Goal: Task Accomplishment & Management: Complete application form

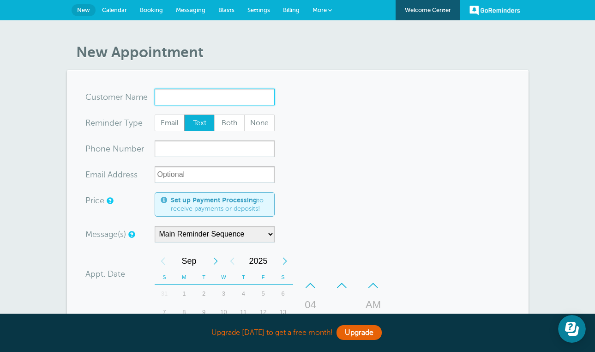
click at [212, 100] on input "x-no-autofill" at bounding box center [215, 97] width 120 height 17
type input "[PERSON_NAME]"
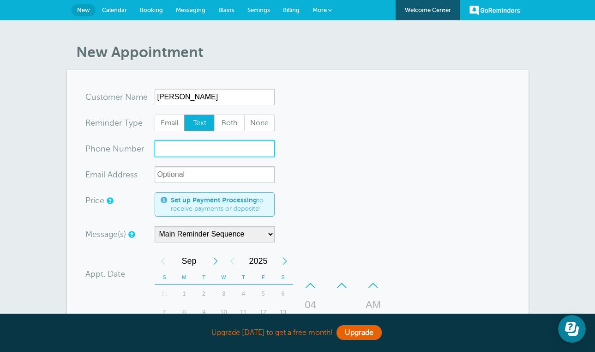
click at [224, 149] on input "xxx-no-autofill" at bounding box center [215, 148] width 120 height 17
type input "6084389334"
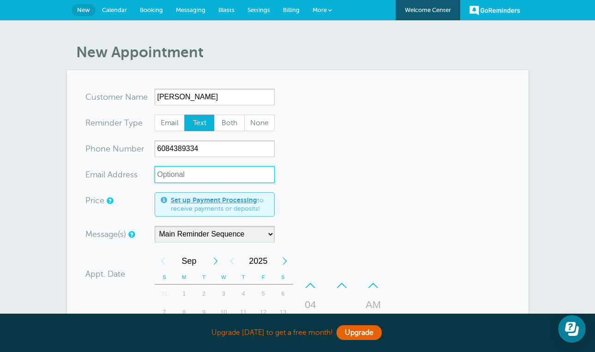
click at [251, 175] on input "xx-no-autofill" at bounding box center [215, 174] width 120 height 17
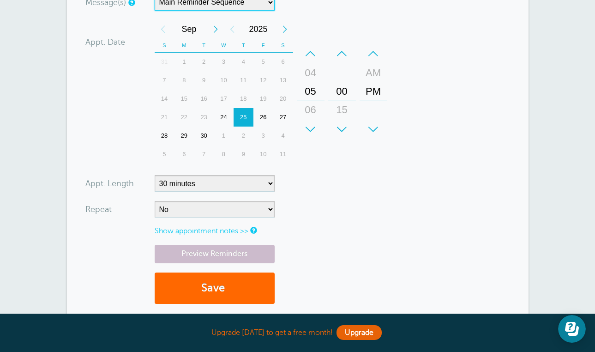
scroll to position [241, 0]
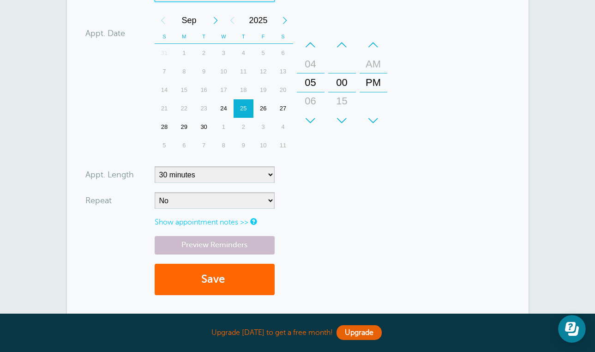
click at [263, 105] on div "26" at bounding box center [264, 108] width 20 height 18
click at [340, 48] on div "–" at bounding box center [342, 45] width 28 height 18
click at [347, 122] on div "+" at bounding box center [342, 120] width 28 height 18
click at [344, 50] on div "–" at bounding box center [342, 45] width 28 height 18
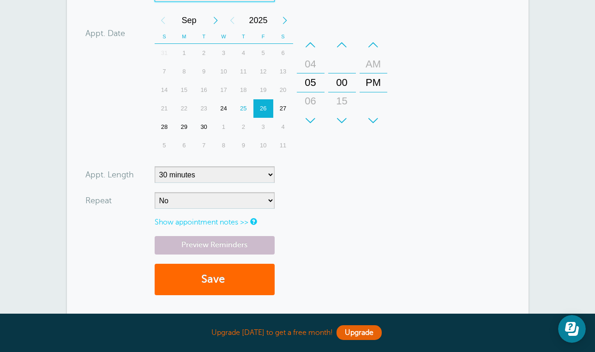
click at [315, 48] on div "–" at bounding box center [311, 45] width 28 height 18
click at [315, 47] on div "–" at bounding box center [311, 45] width 28 height 18
click at [315, 110] on div "04" at bounding box center [311, 119] width 22 height 18
click at [313, 48] on div "–" at bounding box center [311, 45] width 28 height 18
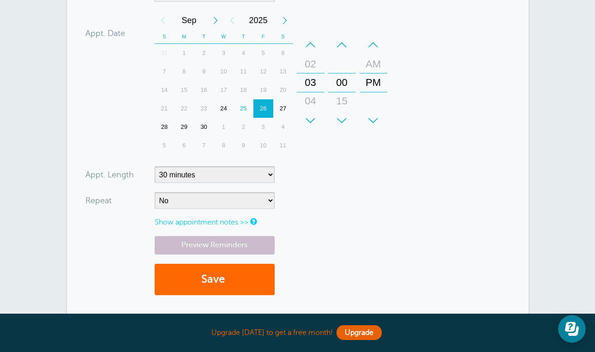
click at [244, 219] on link "Show appointment notes >>" at bounding box center [202, 222] width 94 height 8
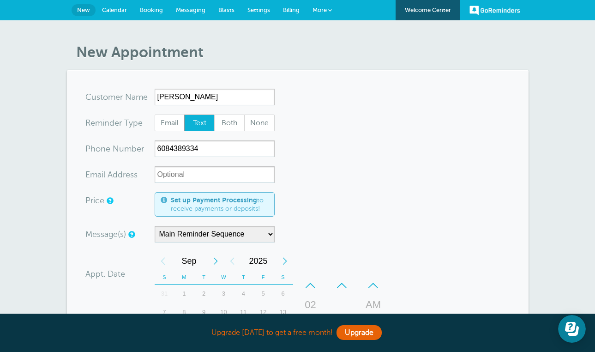
scroll to position [20, 0]
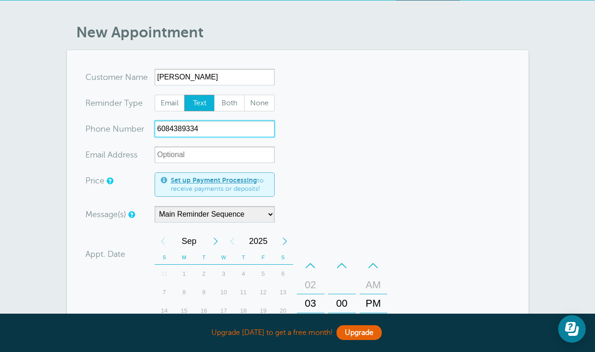
click at [252, 124] on input "6084389334" at bounding box center [215, 129] width 120 height 17
type input "3854414925"
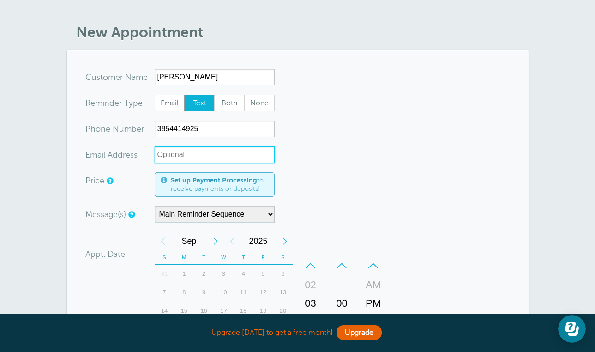
click at [224, 158] on input "xx-no-autofill" at bounding box center [215, 154] width 120 height 17
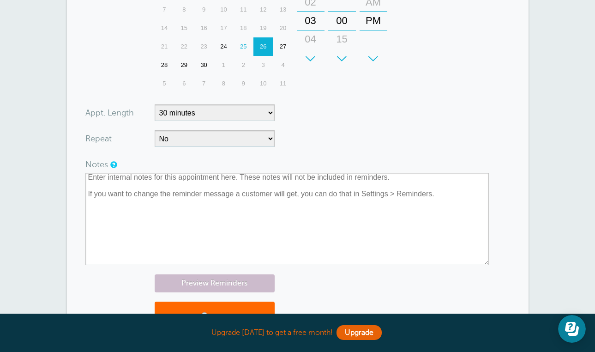
scroll to position [335, 0]
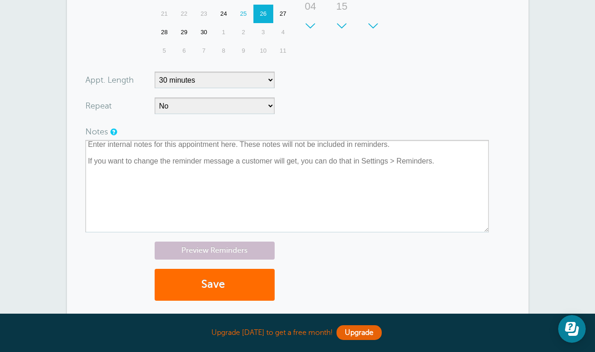
click at [260, 276] on button "Save" at bounding box center [215, 285] width 120 height 32
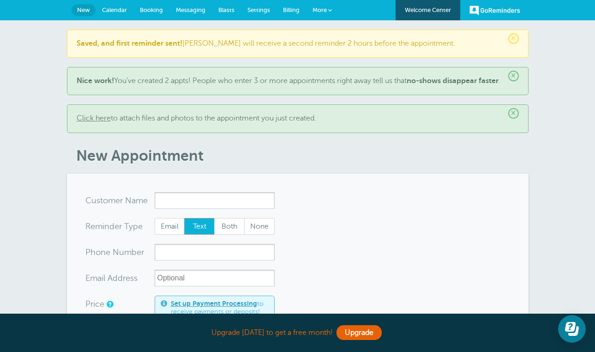
click at [509, 119] on span "×" at bounding box center [514, 113] width 11 height 11
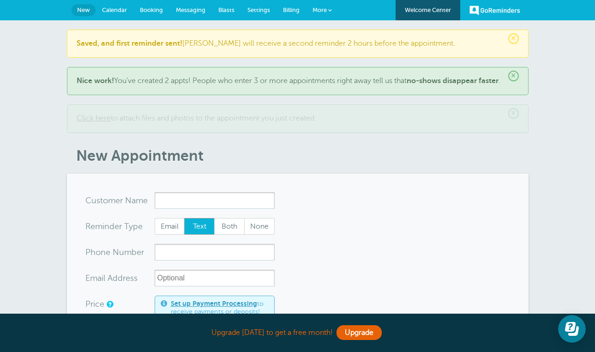
click at [510, 119] on span "×" at bounding box center [514, 113] width 11 height 11
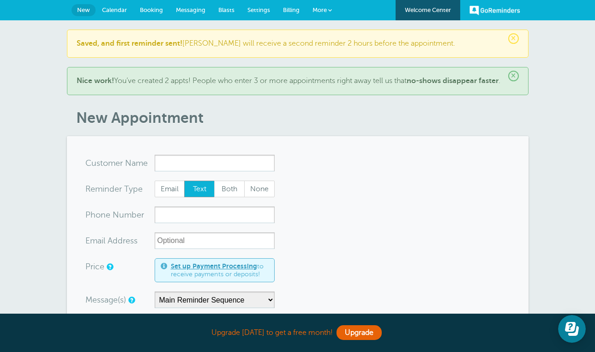
click at [518, 75] on span "×" at bounding box center [514, 76] width 11 height 11
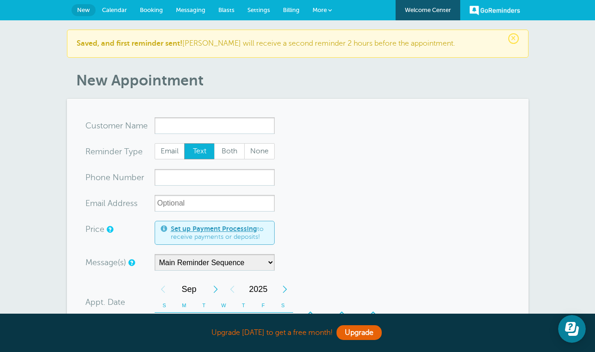
click at [514, 39] on span "×" at bounding box center [514, 38] width 11 height 11
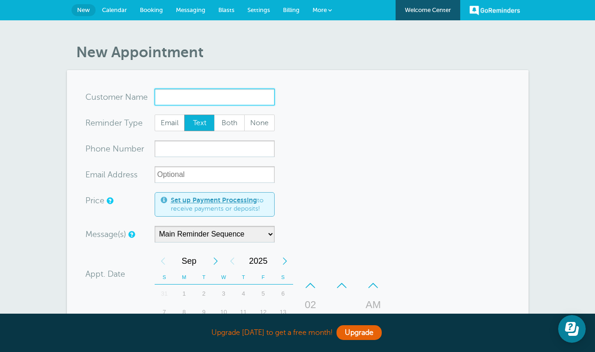
click at [255, 97] on input "x-no-autofill" at bounding box center [215, 97] width 120 height 17
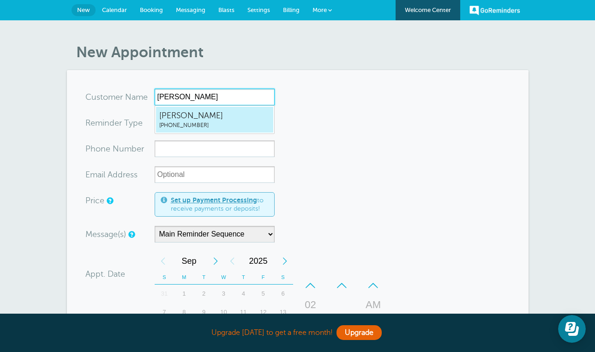
type input "[PERSON_NAME]"
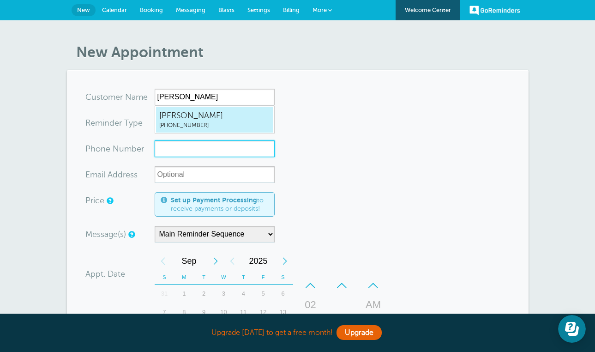
click at [209, 143] on form "You are creating a new customer. To use an existing customer select one from th…" at bounding box center [297, 317] width 425 height 456
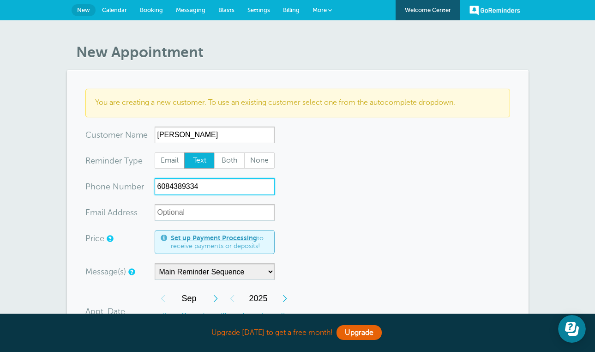
scroll to position [6, 0]
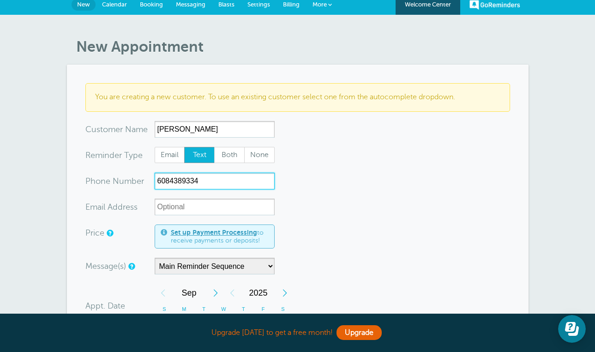
type input "6084389334"
click at [125, 6] on span "Calendar" at bounding box center [114, 4] width 25 height 7
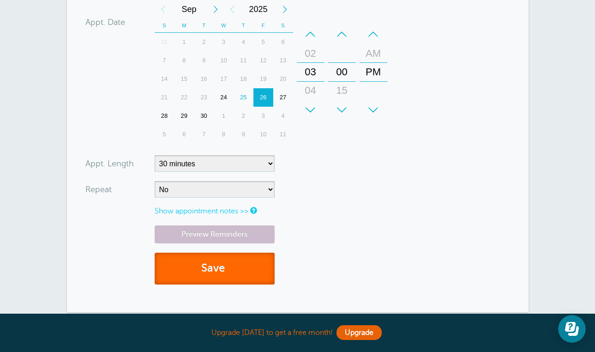
scroll to position [293, 0]
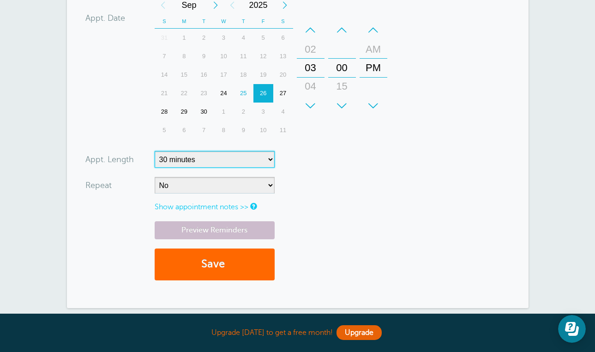
select select "45"
click at [245, 268] on button "Save" at bounding box center [215, 264] width 120 height 32
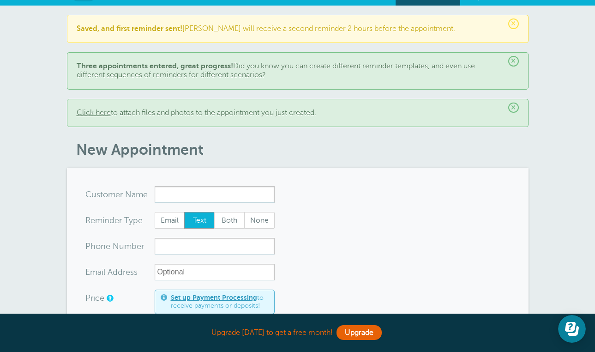
scroll to position [21, 0]
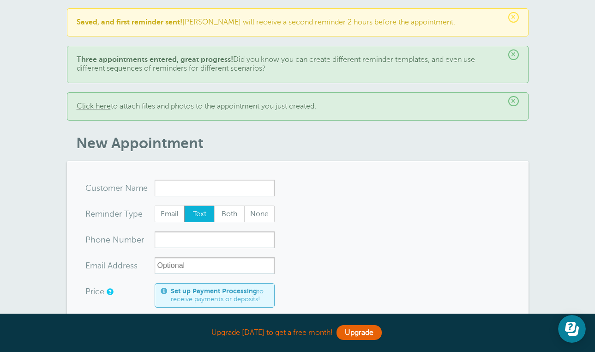
click at [105, 108] on link "Click here" at bounding box center [94, 106] width 34 height 8
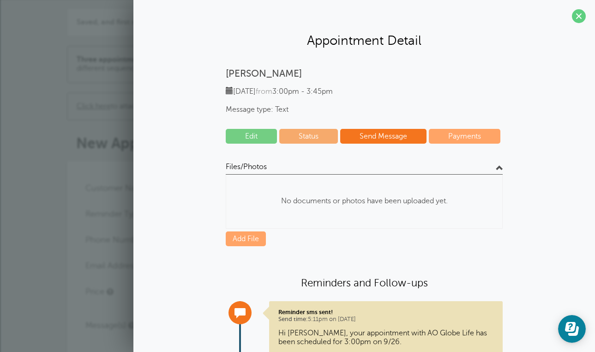
scroll to position [0, 0]
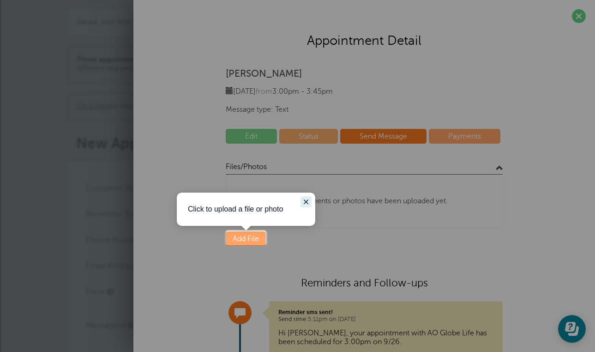
click at [305, 199] on icon "Close guide" at bounding box center [306, 201] width 7 height 7
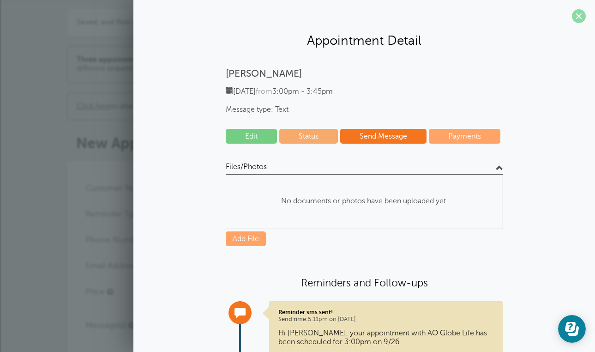
click at [573, 18] on span at bounding box center [579, 16] width 14 height 14
